Goal: Complete application form

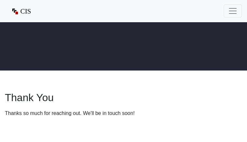
type input "[EMAIL_ADDRESS][DOMAIN_NAME]"
type input "4620513686"
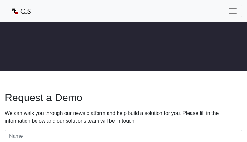
type input "[EMAIL_ADDRESS][DOMAIN_NAME]"
type input "4323607991"
type input "ffwStFkhAhWuqX"
type input "GLjVbBTGe"
type input "[EMAIL_ADDRESS][DOMAIN_NAME]"
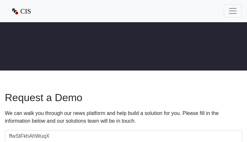
type input "7295841347"
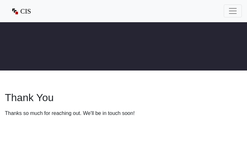
type input "[EMAIL_ADDRESS][DOMAIN_NAME]"
type input "5504523300"
